Goal: Task Accomplishment & Management: Manage account settings

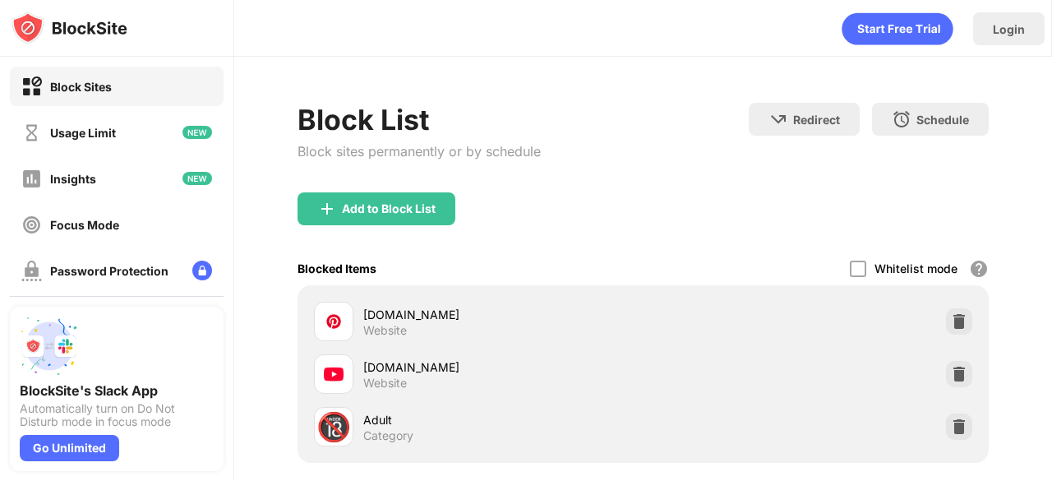
click at [952, 377] on img at bounding box center [959, 374] width 16 height 16
